Goal: Information Seeking & Learning: Learn about a topic

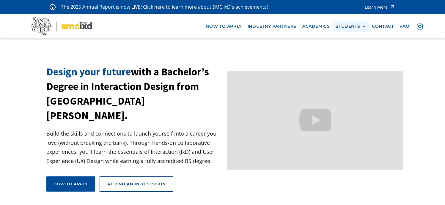
click at [351, 28] on div "STUDENTS" at bounding box center [348, 26] width 24 height 5
click at [351, 49] on link "Current Students" at bounding box center [363, 48] width 54 height 11
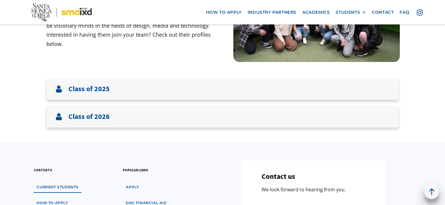
scroll to position [114, 0]
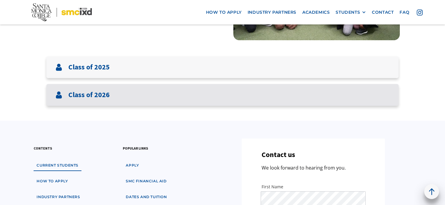
click at [263, 93] on div "Class of 2026" at bounding box center [222, 95] width 353 height 22
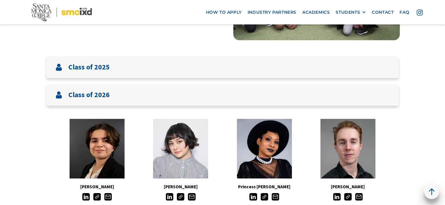
click at [178, 196] on img at bounding box center [180, 196] width 7 height 7
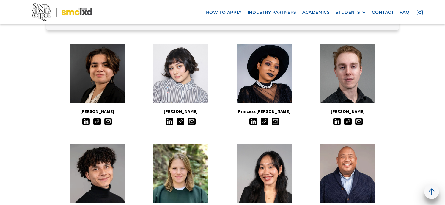
scroll to position [195, 0]
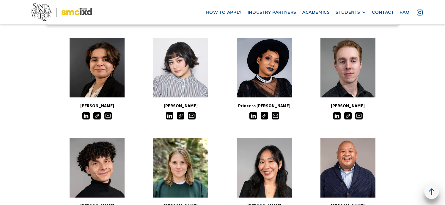
click at [349, 118] on img at bounding box center [348, 115] width 7 height 7
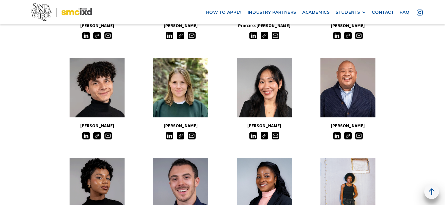
scroll to position [277, 0]
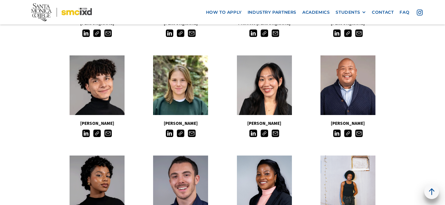
click at [263, 34] on img at bounding box center [264, 32] width 7 height 7
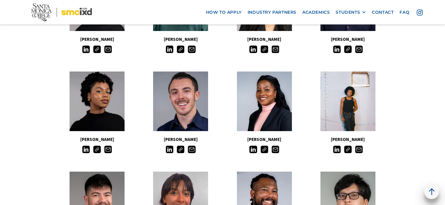
scroll to position [363, 0]
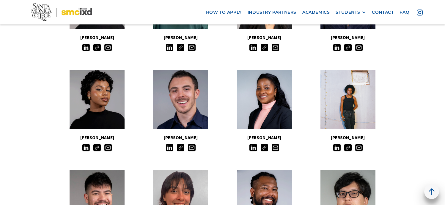
click at [264, 148] on img at bounding box center [264, 147] width 7 height 7
click at [183, 146] on img at bounding box center [180, 147] width 7 height 7
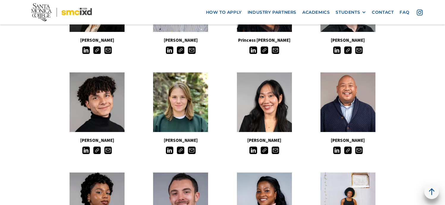
scroll to position [241, 0]
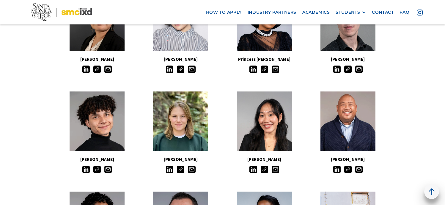
click at [96, 169] on img at bounding box center [96, 168] width 7 height 7
click at [183, 171] on img at bounding box center [180, 168] width 7 height 7
click at [346, 168] on img at bounding box center [348, 168] width 7 height 7
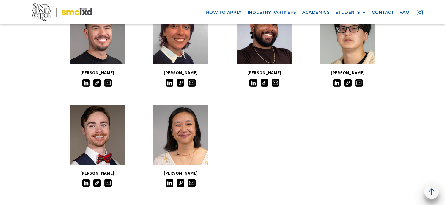
scroll to position [530, 0]
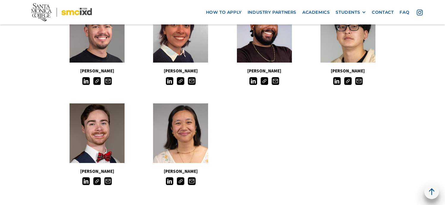
click at [181, 180] on img at bounding box center [180, 180] width 7 height 7
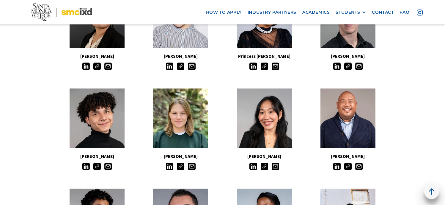
scroll to position [246, 0]
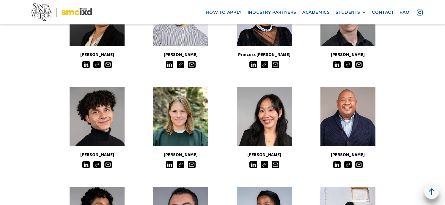
click at [97, 67] on img at bounding box center [96, 64] width 7 height 7
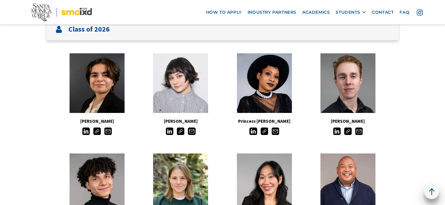
scroll to position [182, 0]
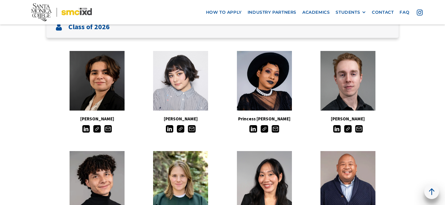
click at [96, 129] on img at bounding box center [96, 128] width 7 height 7
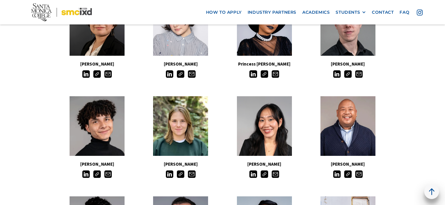
scroll to position [252, 0]
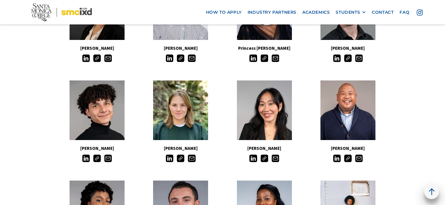
click at [96, 160] on img at bounding box center [96, 157] width 7 height 7
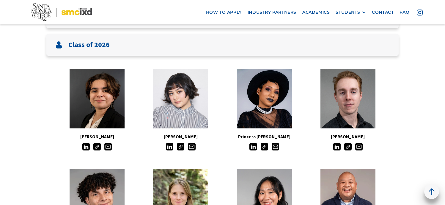
scroll to position [157, 0]
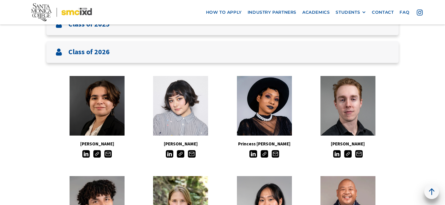
click at [265, 157] on img at bounding box center [264, 153] width 7 height 7
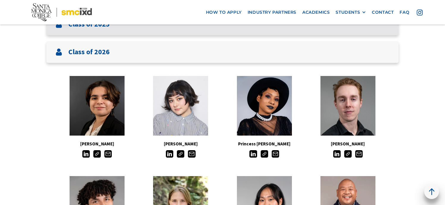
click at [333, 29] on div "Class of 2025" at bounding box center [222, 24] width 353 height 22
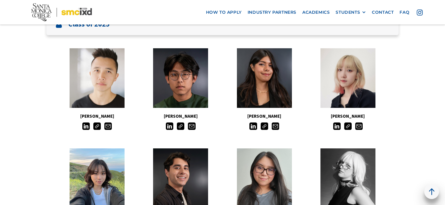
click at [346, 128] on img at bounding box center [348, 125] width 7 height 7
